Goal: Task Accomplishment & Management: Manage account settings

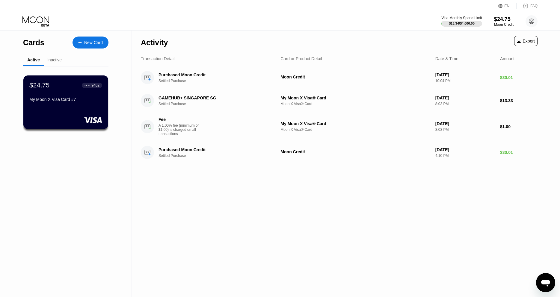
click at [49, 66] on div "Inactive" at bounding box center [54, 61] width 21 height 12
click at [57, 64] on div "Inactive" at bounding box center [54, 61] width 21 height 12
click at [56, 61] on div "Inactive" at bounding box center [54, 60] width 14 height 5
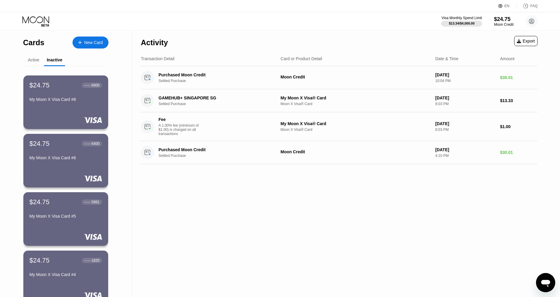
click at [33, 64] on div "Active" at bounding box center [33, 61] width 21 height 12
click at [35, 60] on div "Active" at bounding box center [33, 60] width 11 height 5
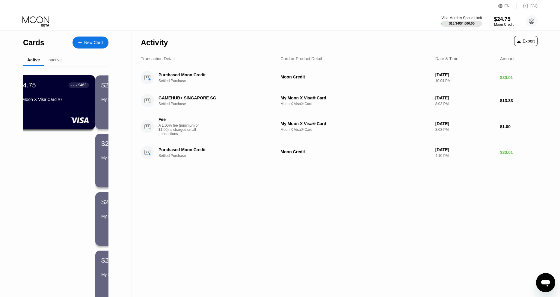
click at [49, 79] on div "$24.75 ● ● ● ● 9462 My Moon X Visa Card #7" at bounding box center [53, 102] width 86 height 54
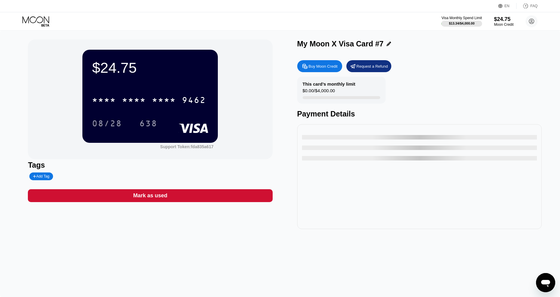
click at [153, 101] on div "* * * *" at bounding box center [164, 101] width 24 height 10
